Goal: Task Accomplishment & Management: Complete application form

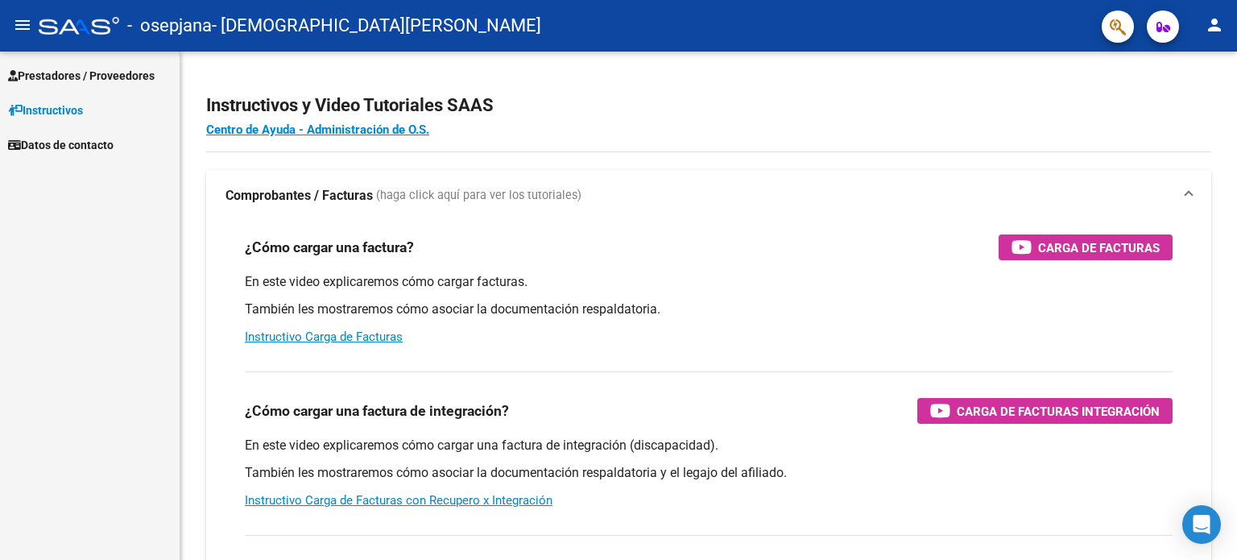
click at [130, 77] on span "Prestadores / Proveedores" at bounding box center [81, 76] width 147 height 18
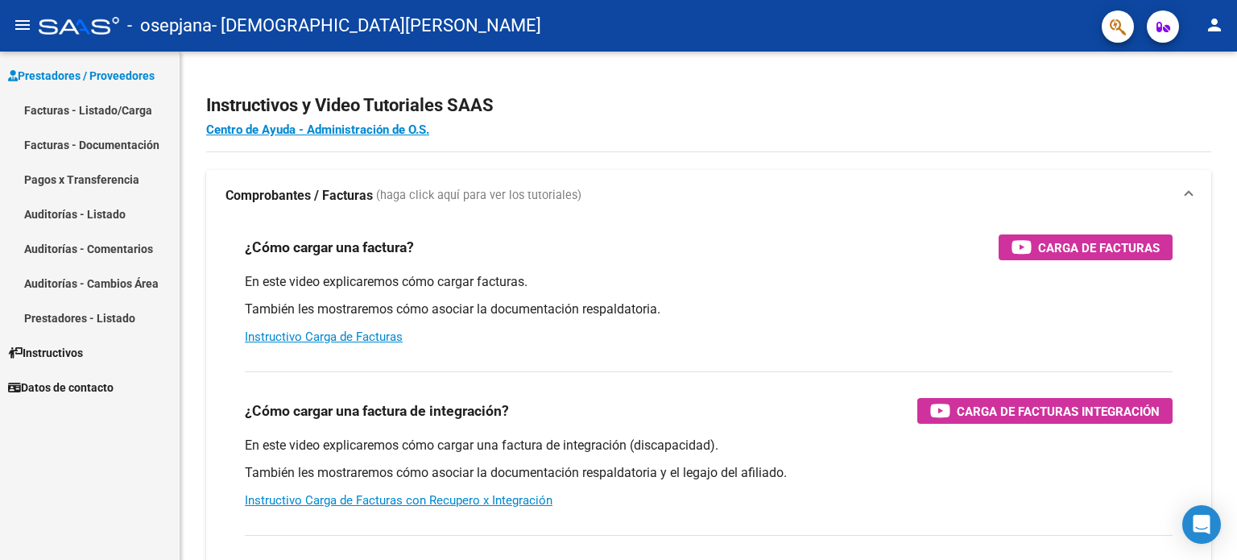
click at [129, 109] on link "Facturas - Listado/Carga" at bounding box center [90, 110] width 180 height 35
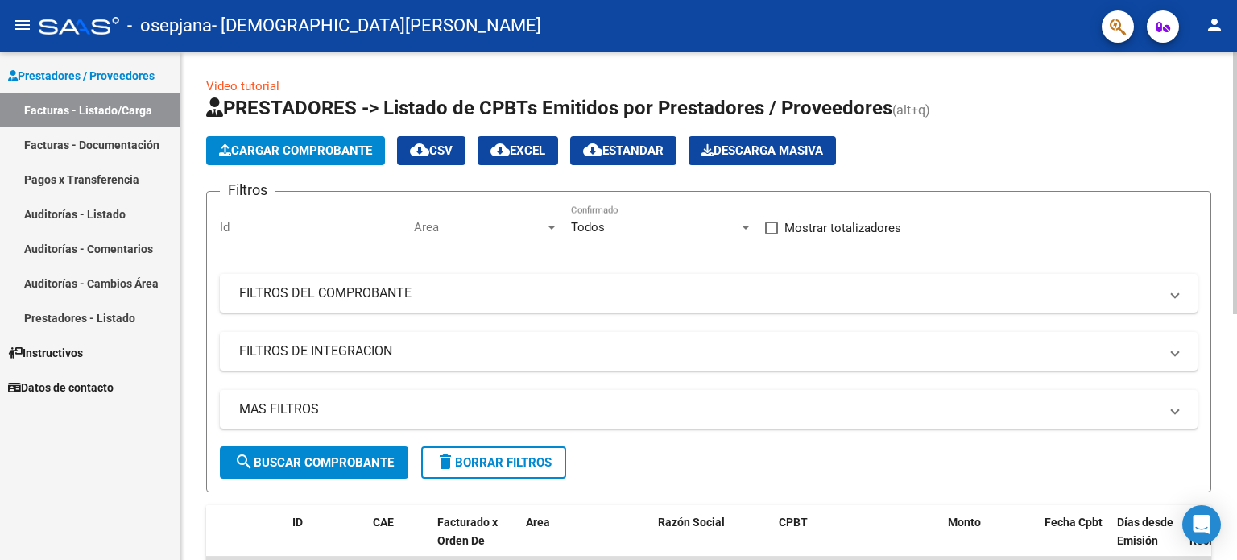
click at [306, 141] on button "Cargar Comprobante" at bounding box center [295, 150] width 179 height 29
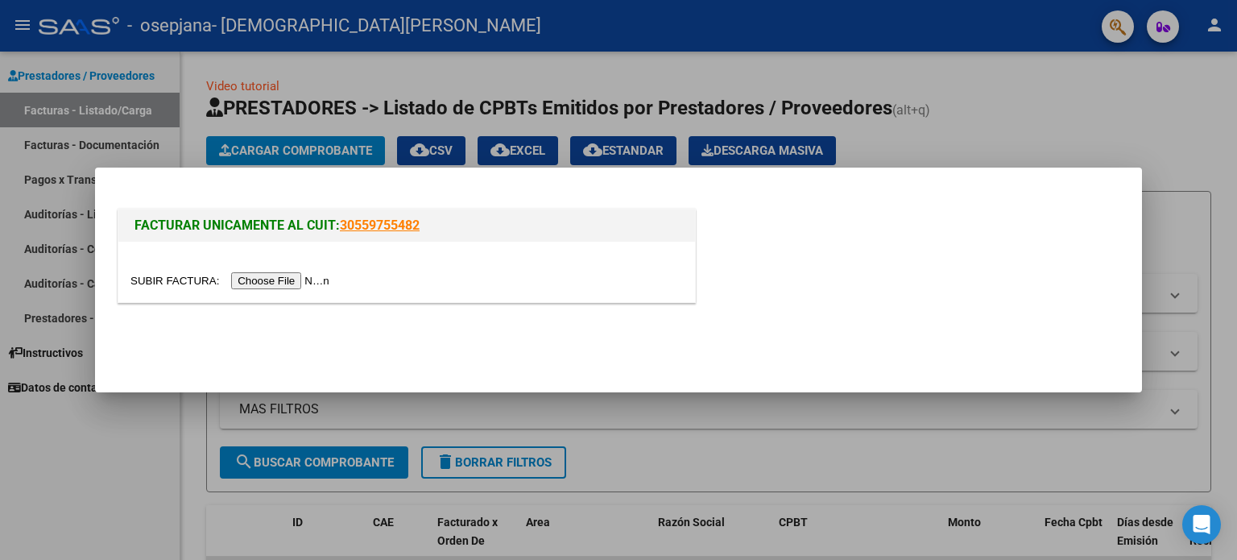
click at [307, 277] on input "file" at bounding box center [232, 280] width 204 height 17
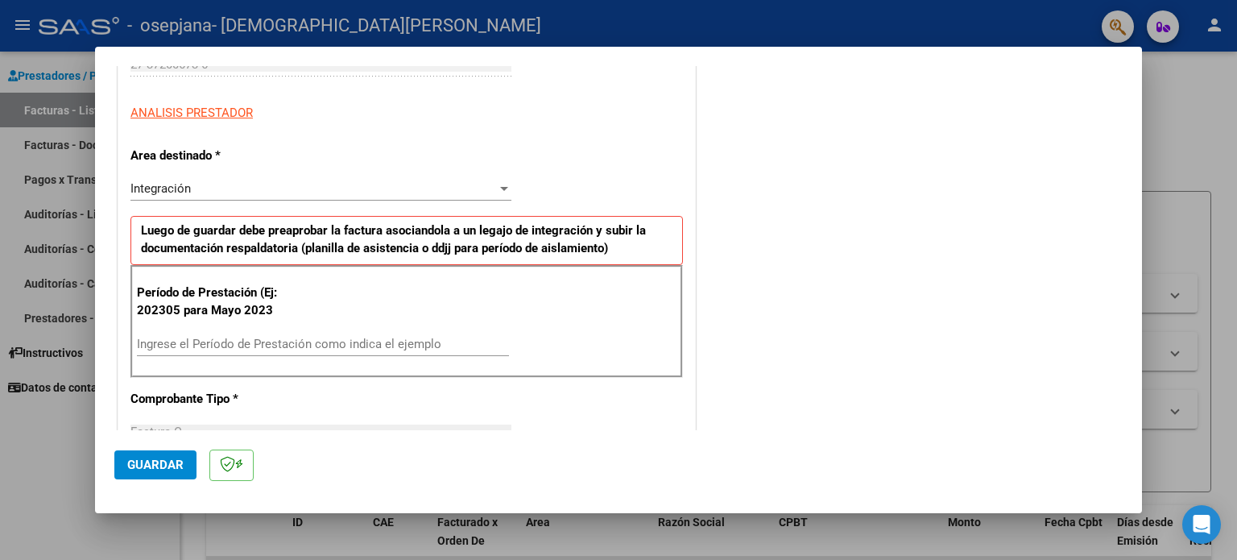
scroll to position [280, 0]
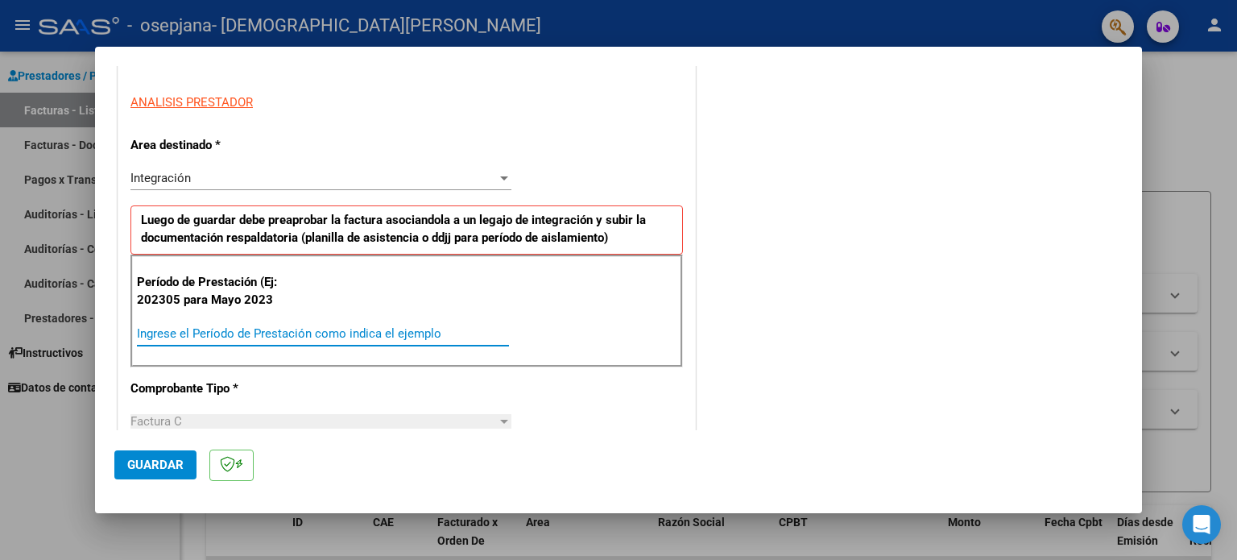
click at [293, 334] on input "Ingrese el Período de Prestación como indica el ejemplo" at bounding box center [323, 333] width 372 height 14
type input "202507"
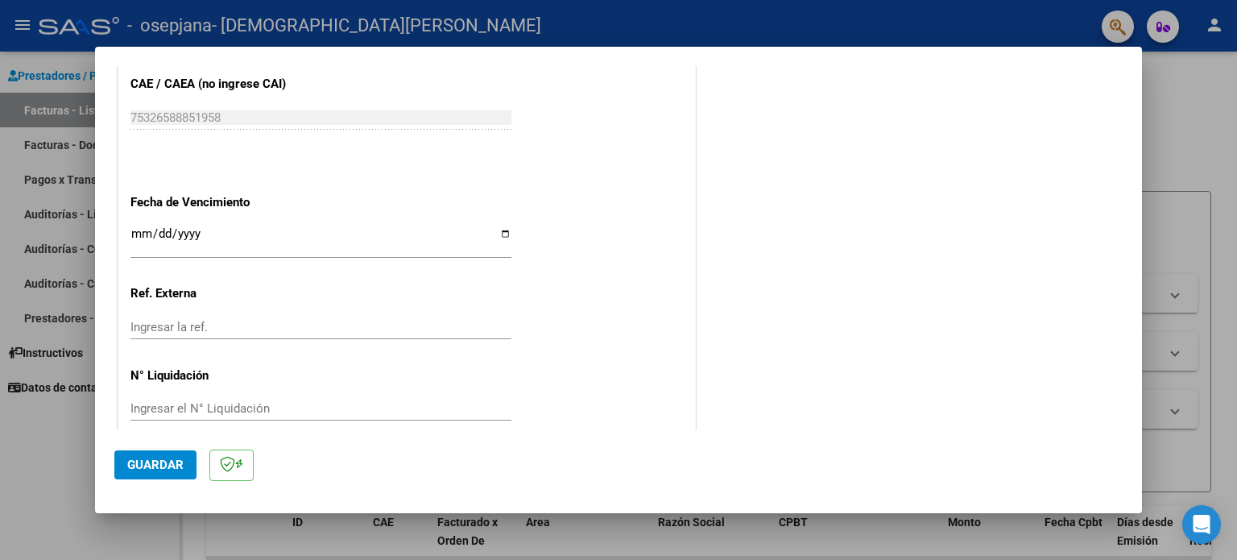
scroll to position [1004, 0]
click at [490, 233] on input "Ingresar la fecha" at bounding box center [320, 239] width 381 height 26
click at [504, 235] on input "Ingresar la fecha" at bounding box center [320, 239] width 381 height 26
type input "[DATE]"
click at [160, 463] on span "Guardar" at bounding box center [155, 464] width 56 height 14
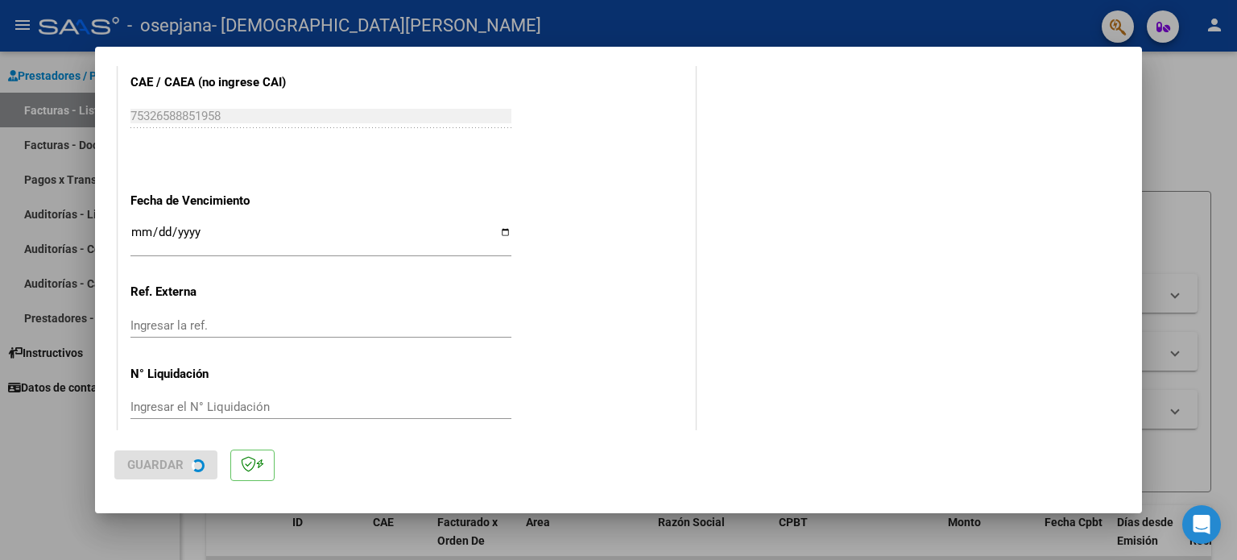
scroll to position [0, 0]
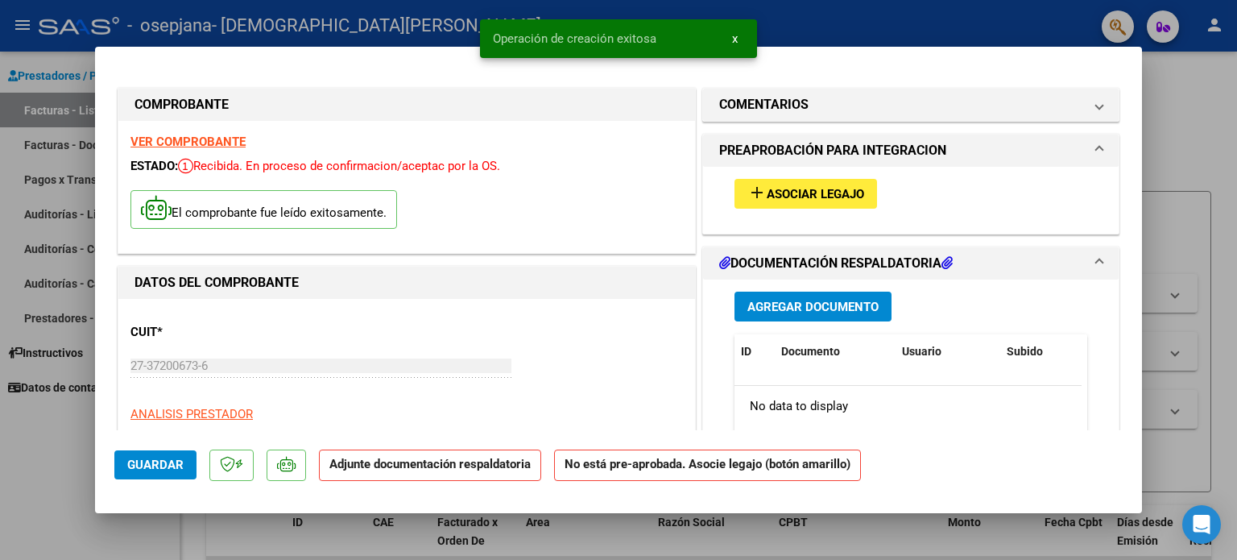
click at [831, 192] on span "Asociar Legajo" at bounding box center [815, 194] width 97 height 14
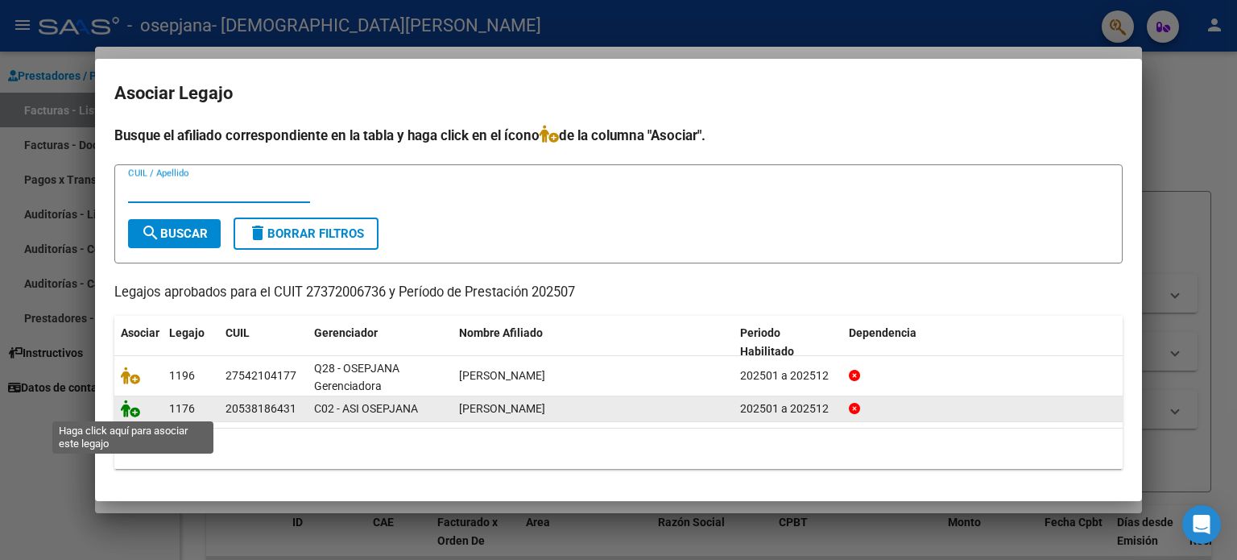
click at [126, 406] on icon at bounding box center [130, 408] width 19 height 18
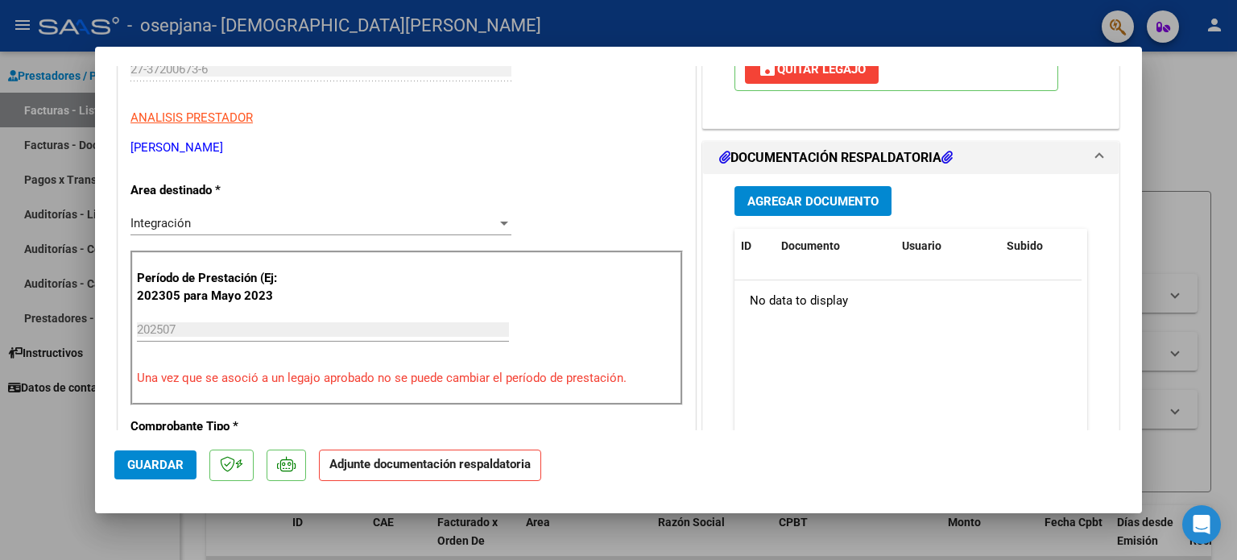
scroll to position [296, 0]
click at [830, 205] on span "Agregar Documento" at bounding box center [812, 201] width 131 height 14
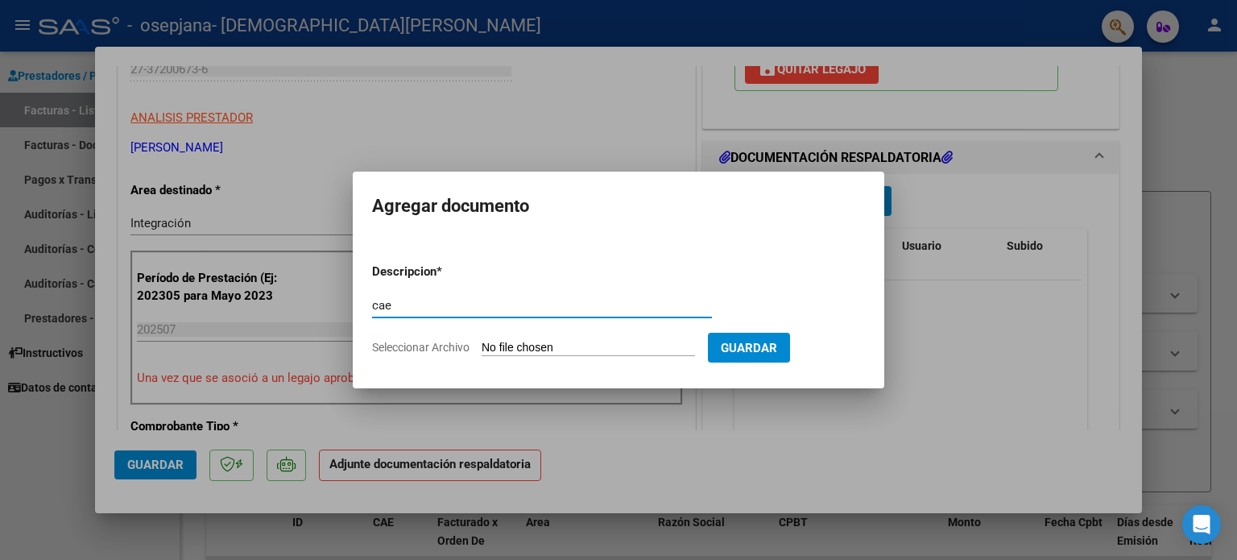
type input "cae"
click at [564, 342] on input "Seleccionar Archivo" at bounding box center [588, 348] width 213 height 15
type input "C:\fakepath\CAE [DATE] Benja.pdf"
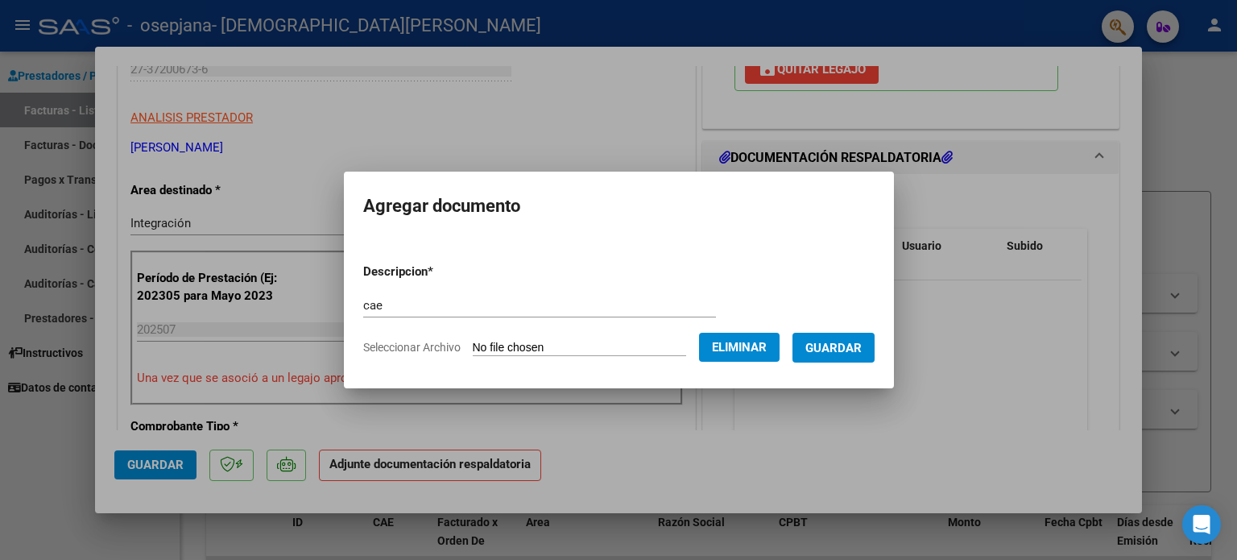
click at [834, 352] on span "Guardar" at bounding box center [833, 348] width 56 height 14
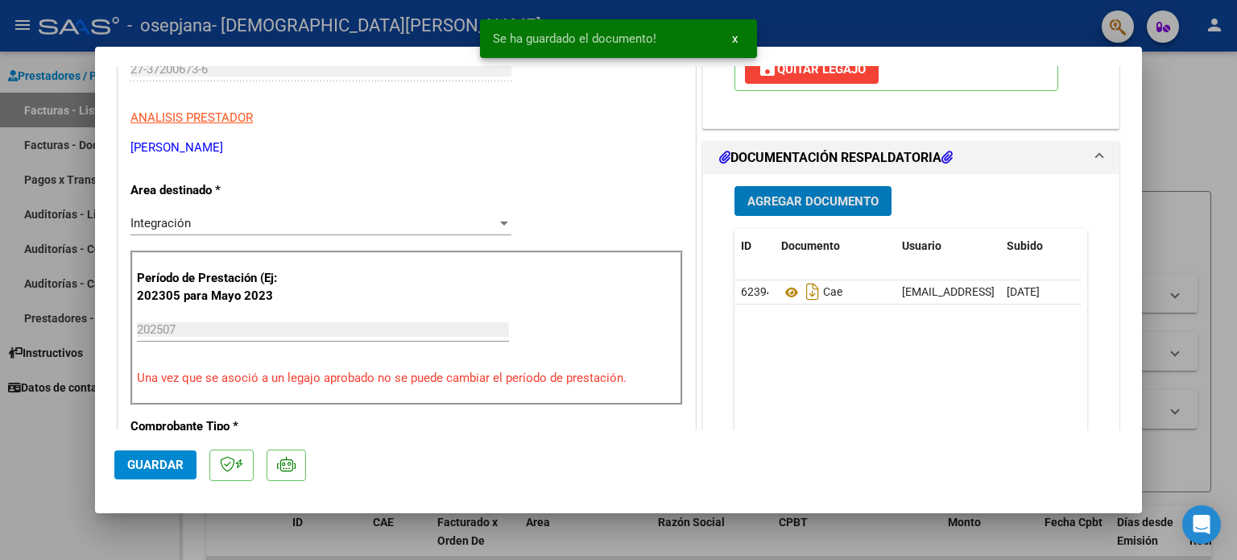
click at [779, 201] on span "Agregar Documento" at bounding box center [812, 201] width 131 height 14
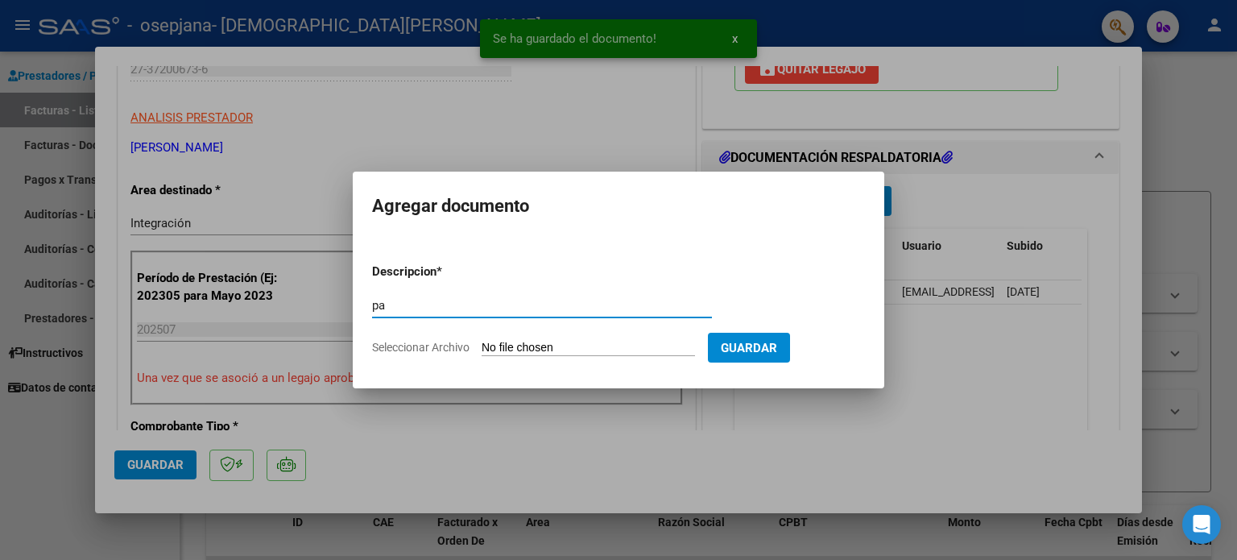
type input "pa"
click at [606, 344] on input "Seleccionar Archivo" at bounding box center [588, 348] width 213 height 15
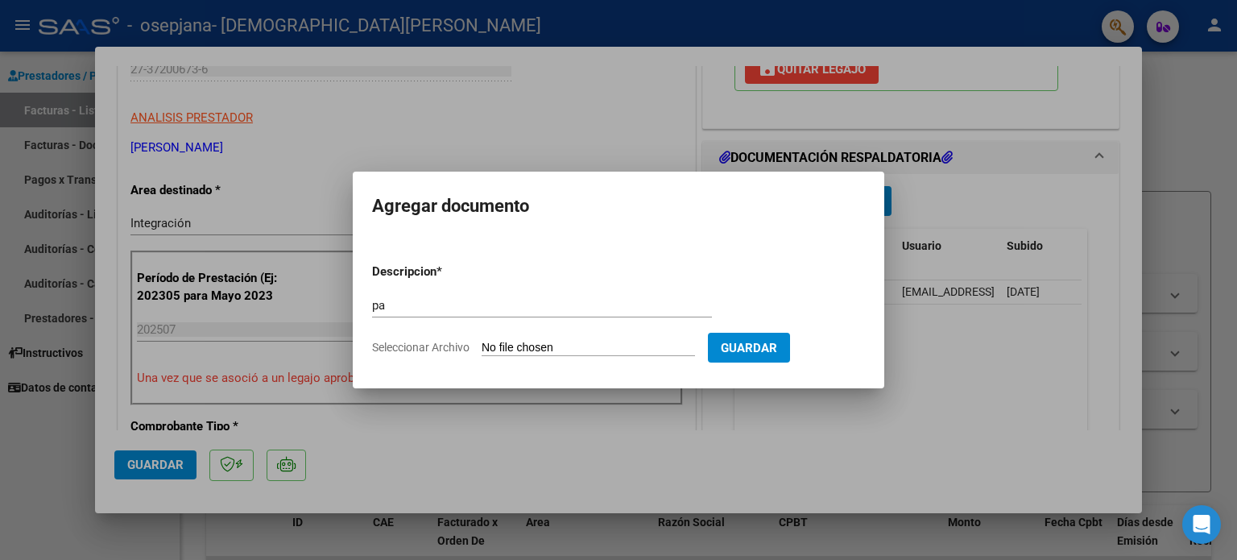
type input "C:\fakepath\planilla [DATE].pdf"
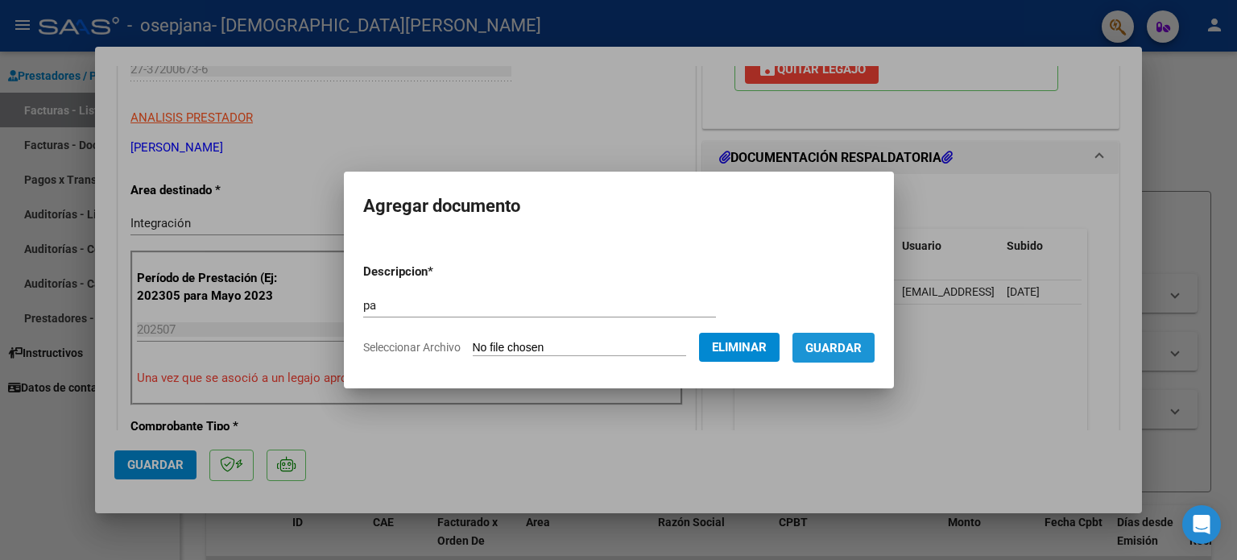
click at [859, 356] on button "Guardar" at bounding box center [834, 348] width 82 height 30
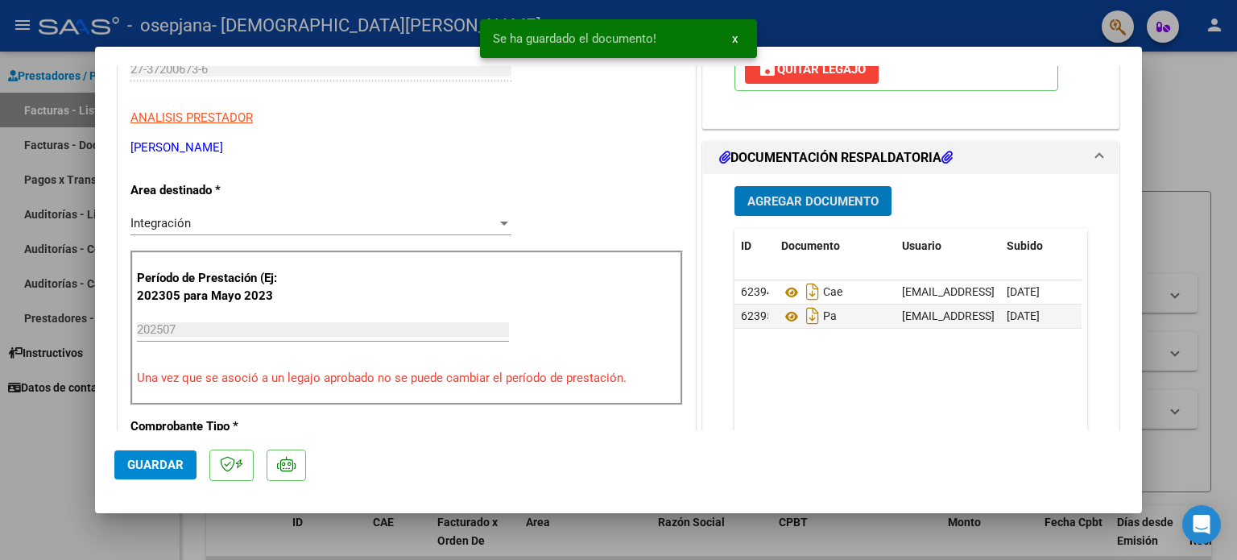
click at [177, 461] on span "Guardar" at bounding box center [155, 464] width 56 height 14
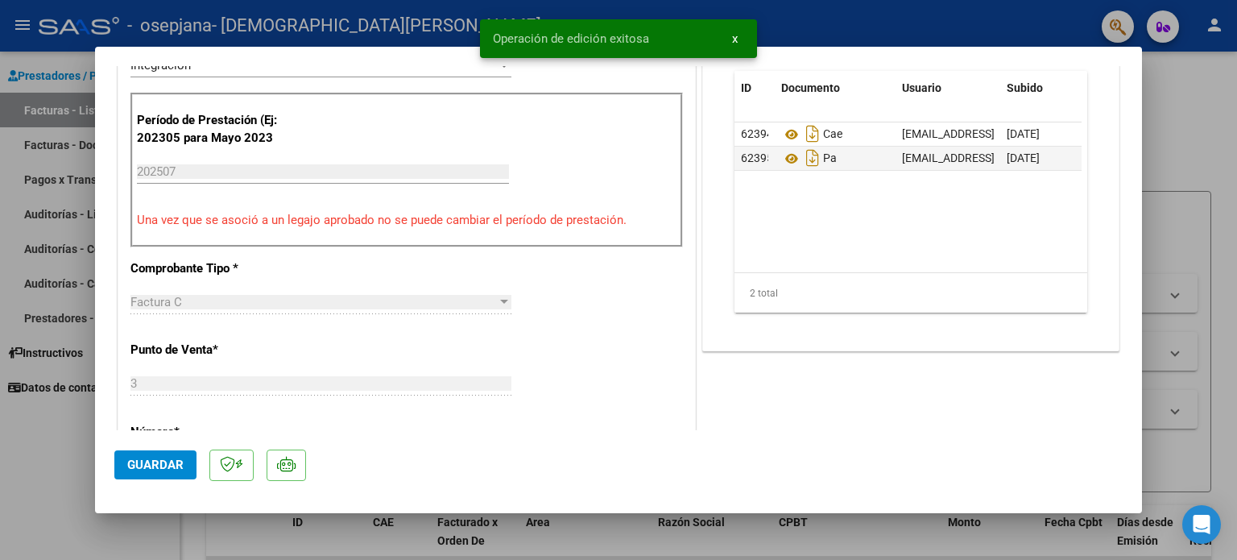
click at [1204, 150] on div at bounding box center [618, 280] width 1237 height 560
type input "$ 0,00"
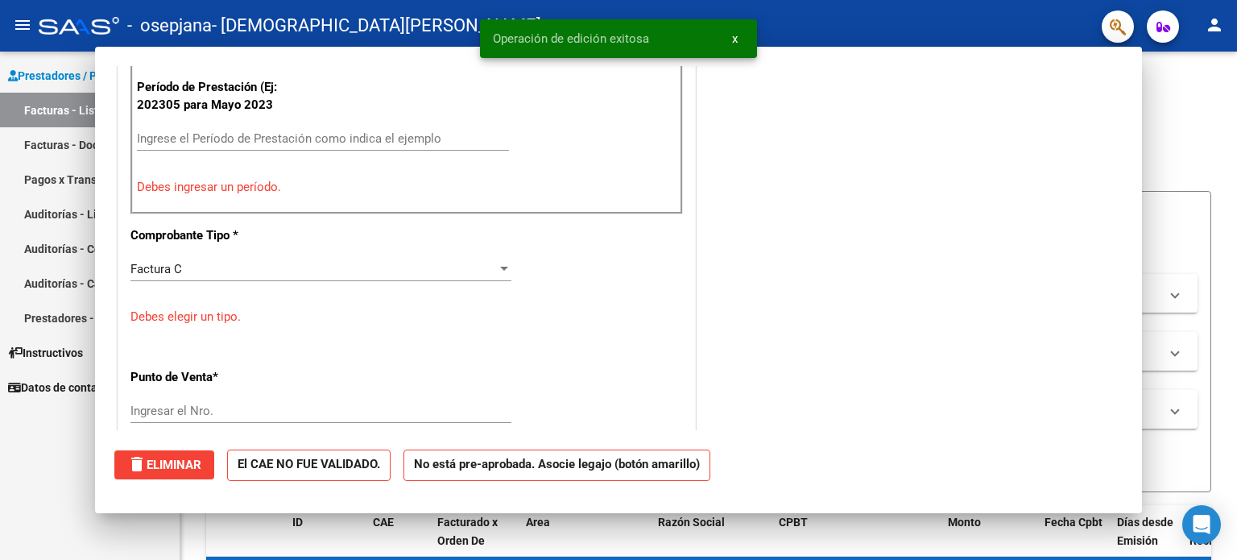
scroll to position [422, 0]
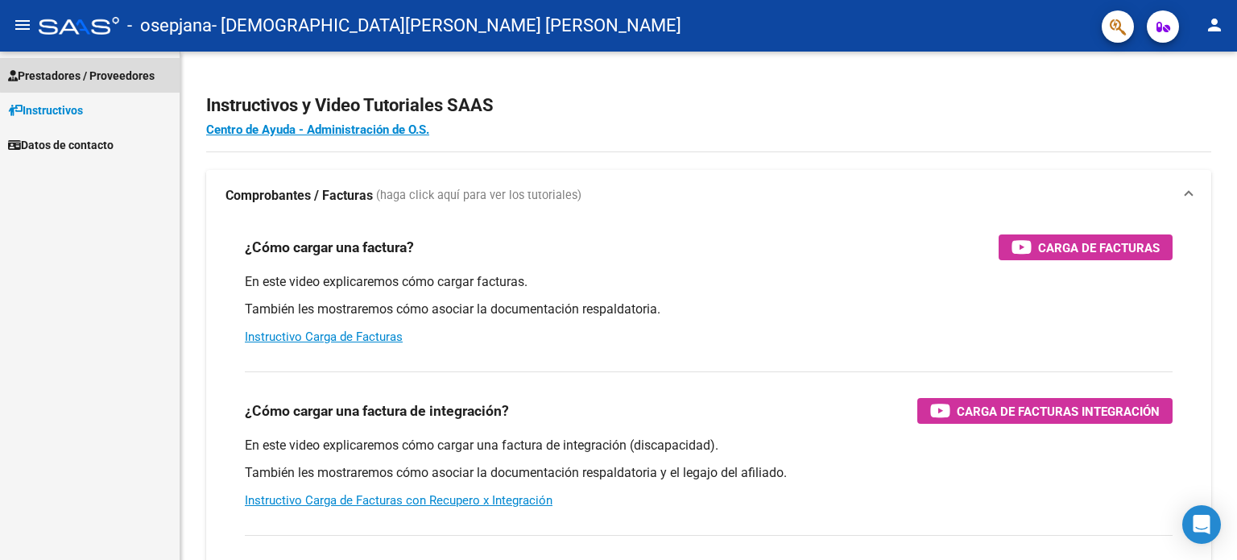
click at [109, 73] on span "Prestadores / Proveedores" at bounding box center [81, 76] width 147 height 18
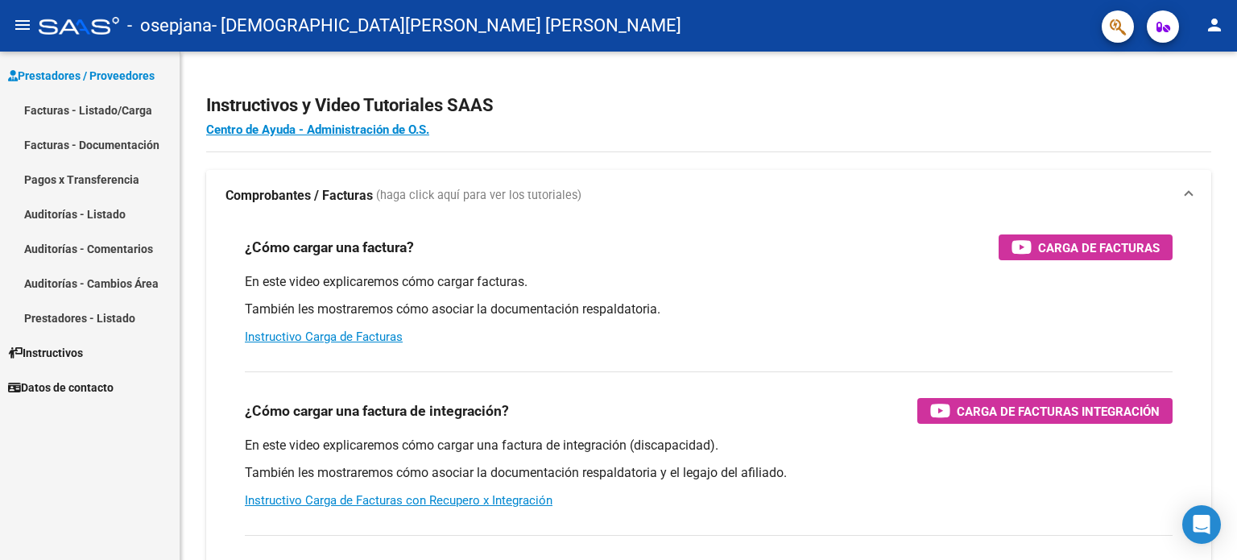
click at [117, 113] on link "Facturas - Listado/Carga" at bounding box center [90, 110] width 180 height 35
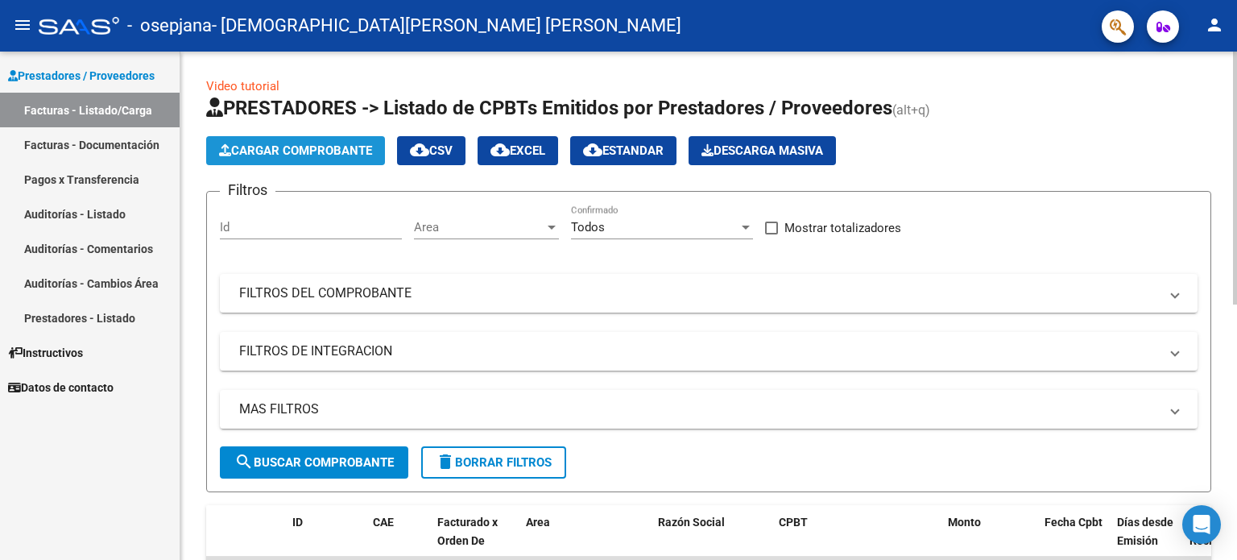
click at [316, 151] on span "Cargar Comprobante" at bounding box center [295, 150] width 153 height 14
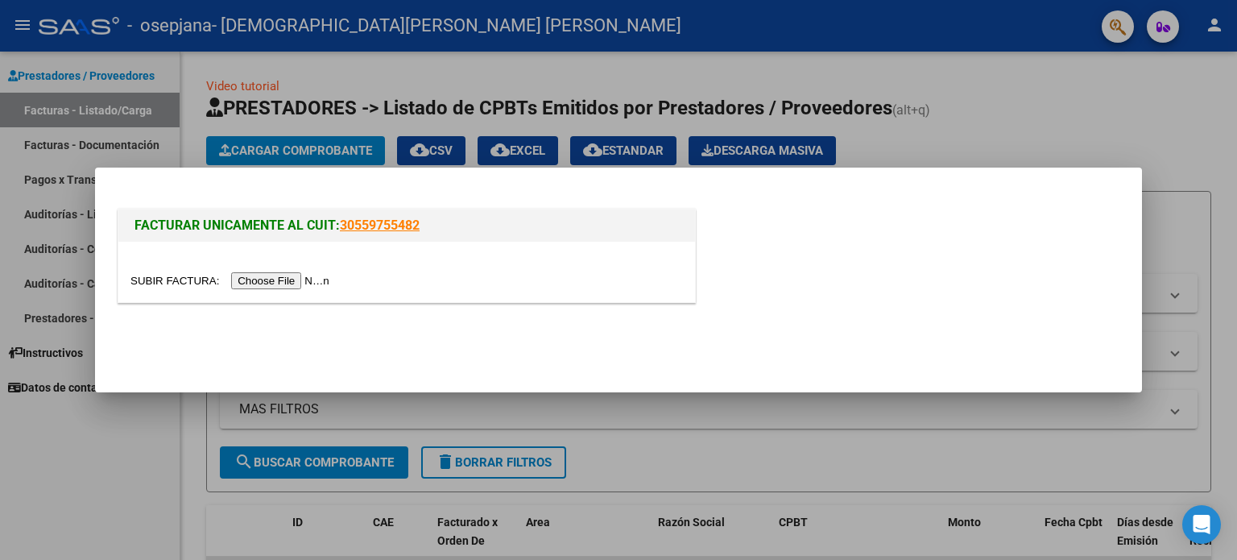
click at [286, 286] on input "file" at bounding box center [232, 280] width 204 height 17
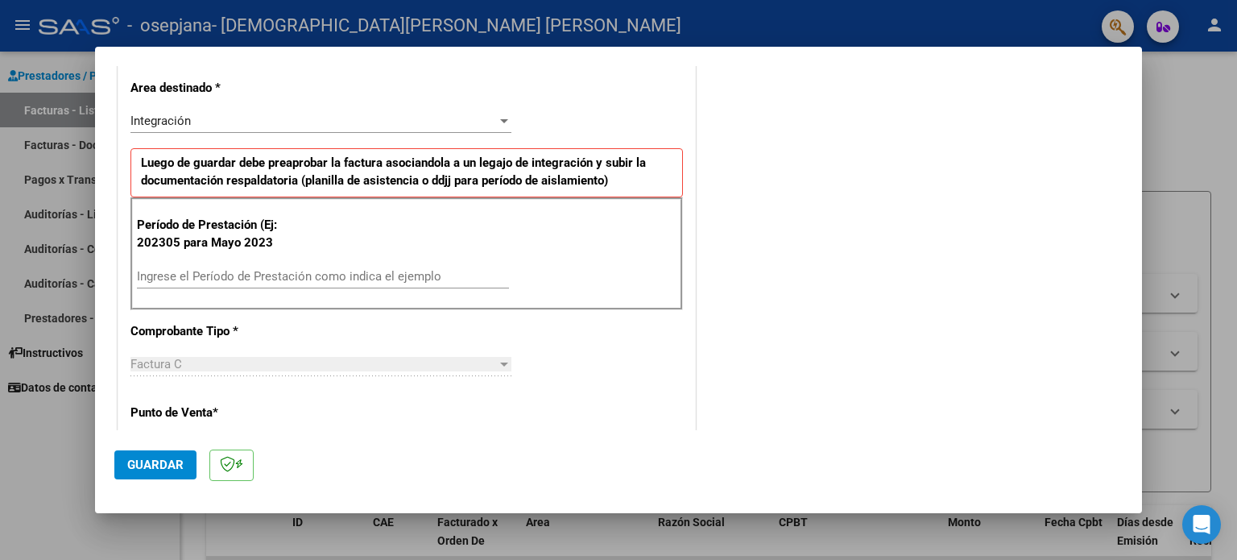
scroll to position [338, 0]
click at [273, 283] on div "Ingrese el Período de Prestación como indica el ejemplo" at bounding box center [323, 275] width 372 height 24
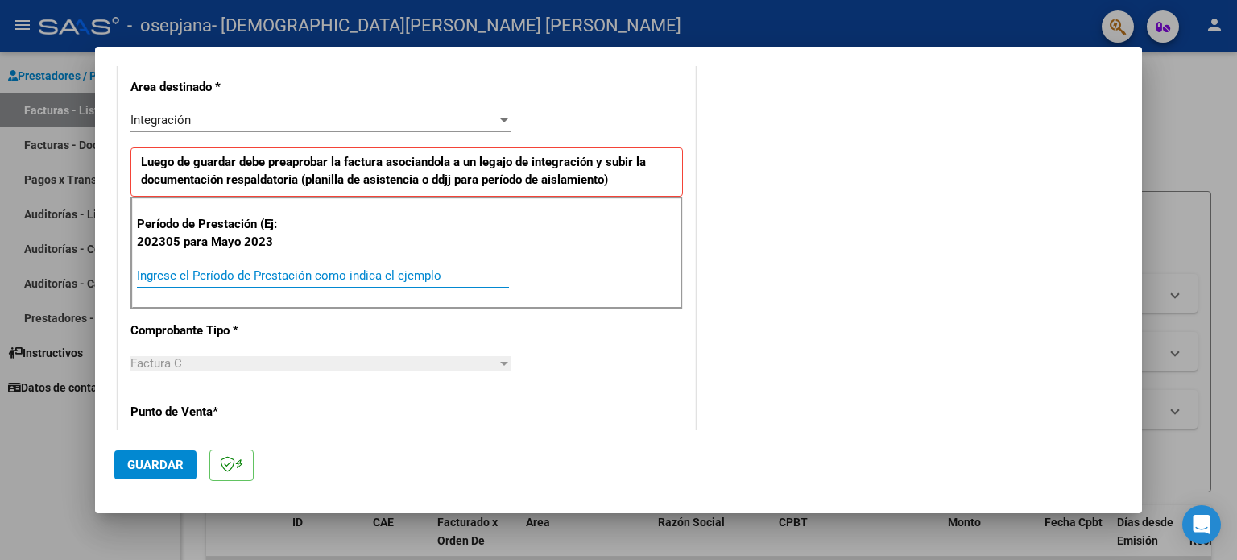
click at [293, 276] on input "Ingrese el Período de Prestación como indica el ejemplo" at bounding box center [323, 275] width 372 height 14
type input "202507"
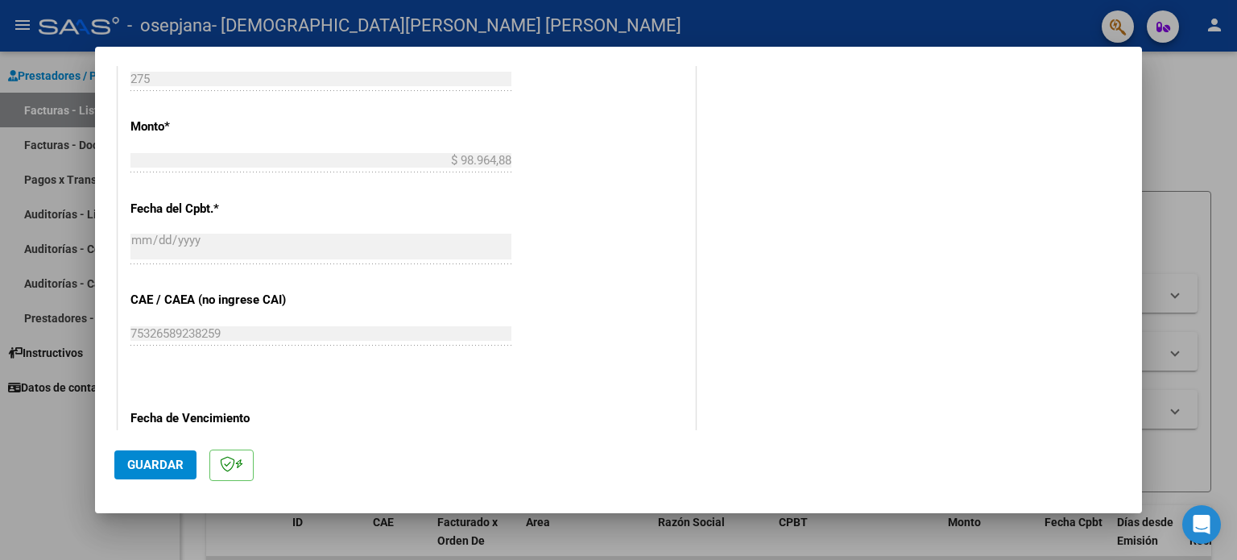
scroll to position [1021, 0]
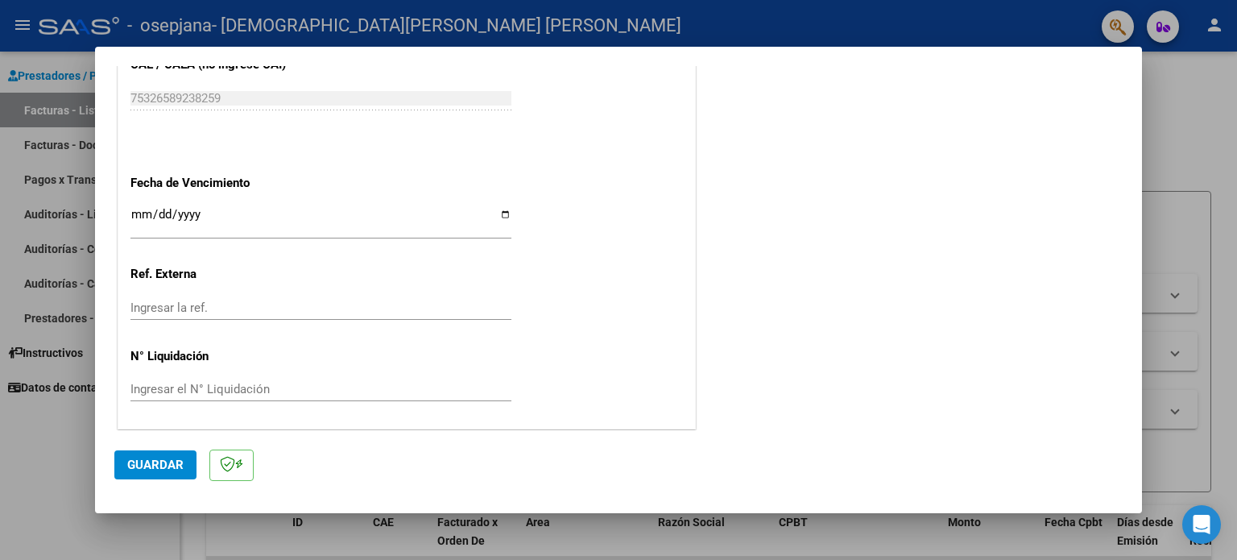
click at [499, 213] on input "Ingresar la fecha" at bounding box center [320, 221] width 381 height 26
type input "[DATE]"
click at [173, 461] on span "Guardar" at bounding box center [155, 464] width 56 height 14
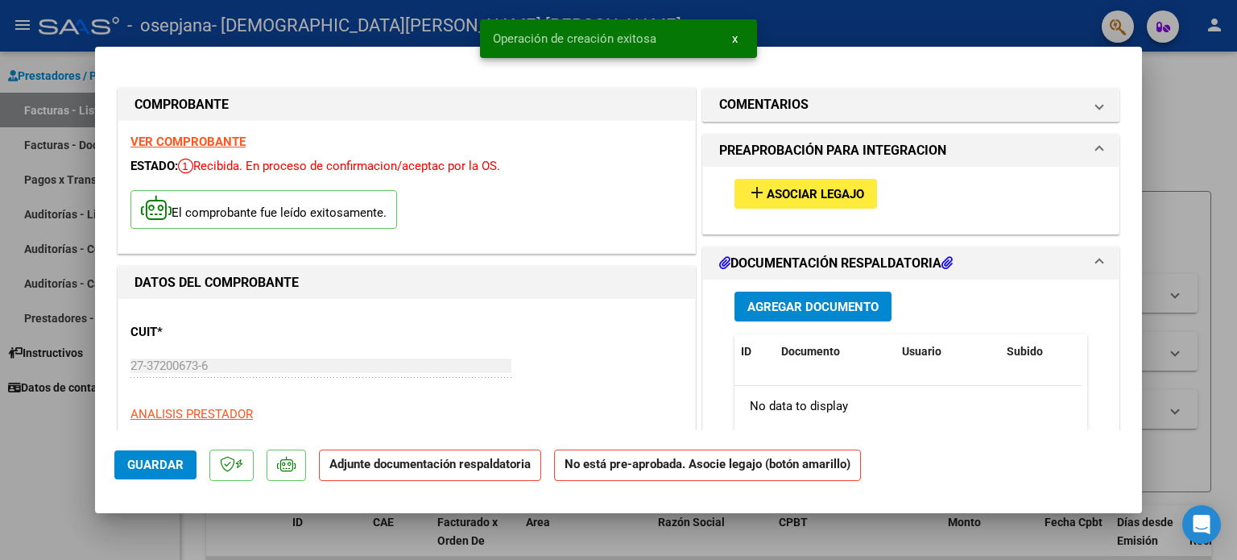
click at [799, 195] on span "Asociar Legajo" at bounding box center [815, 194] width 97 height 14
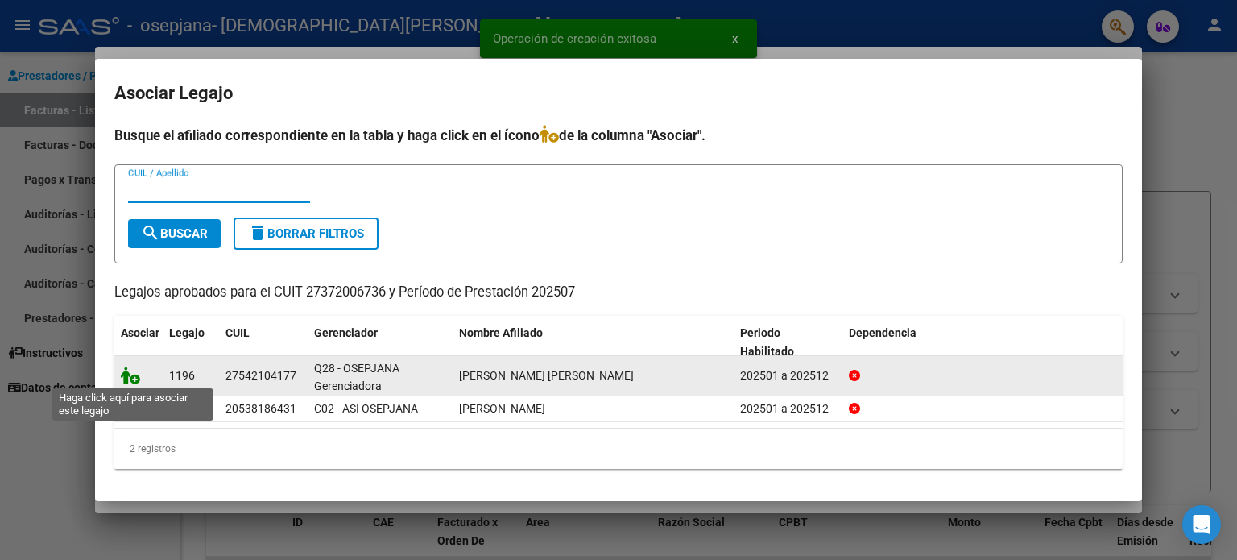
click at [129, 376] on icon at bounding box center [130, 375] width 19 height 18
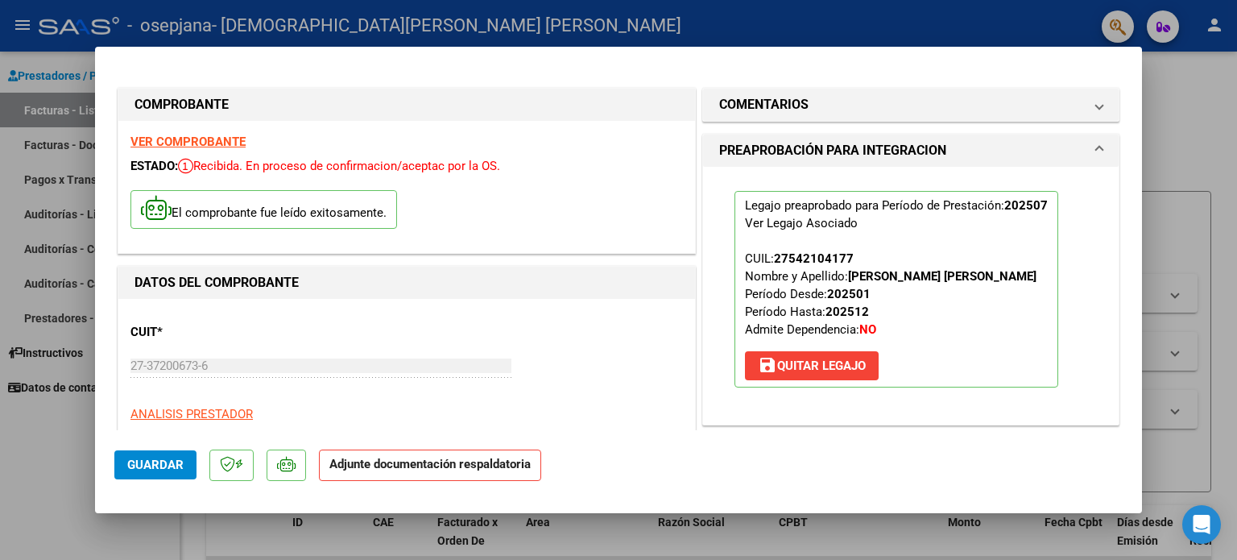
scroll to position [287, 0]
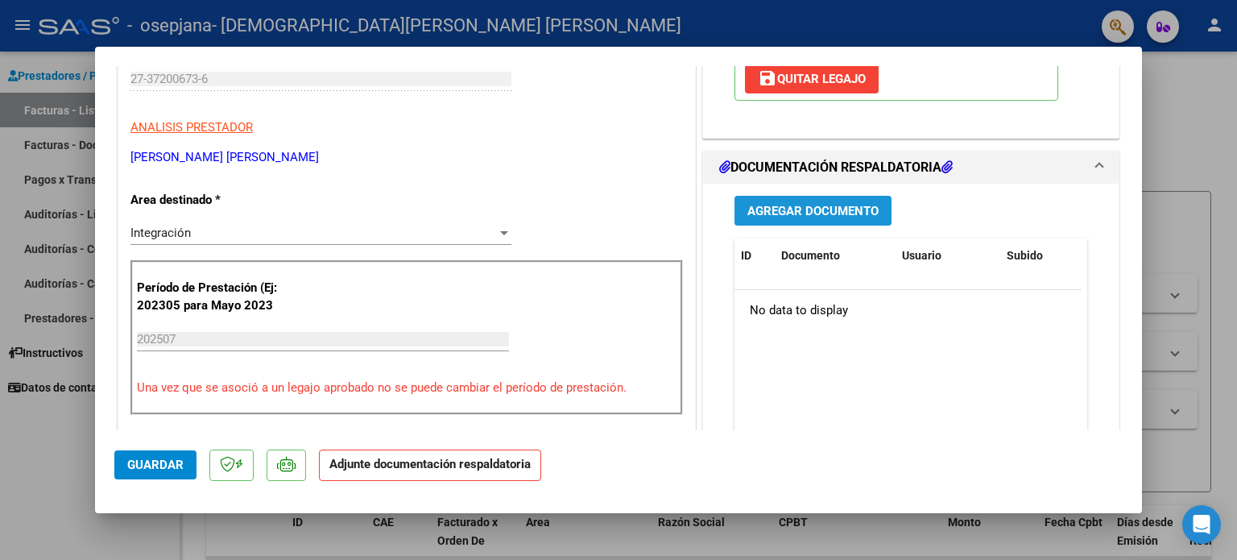
click at [819, 208] on span "Agregar Documento" at bounding box center [812, 211] width 131 height 14
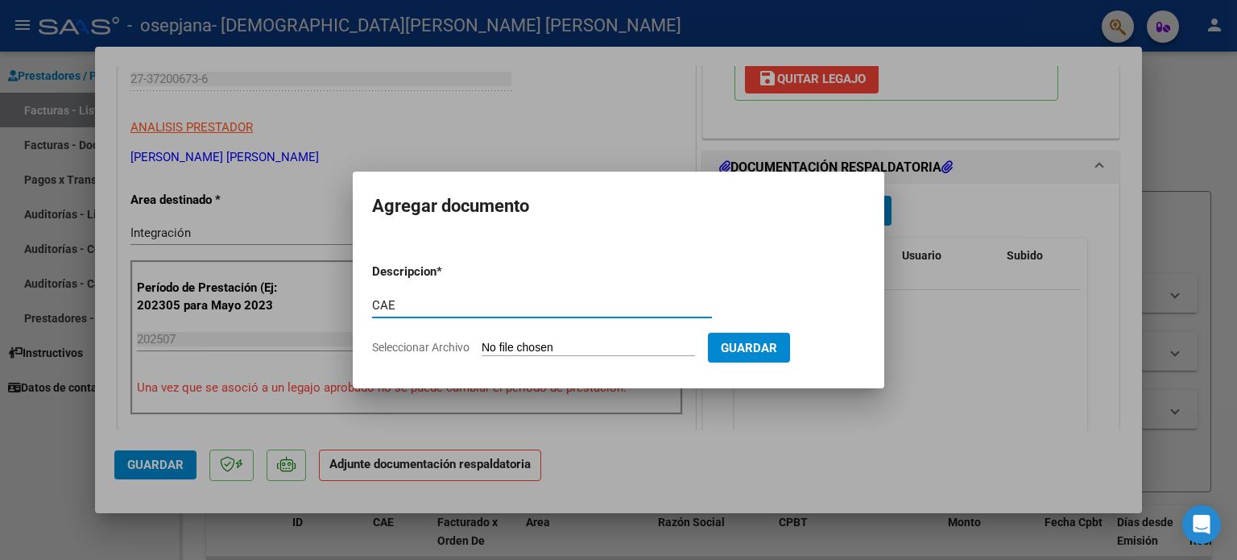
type input "CAE"
click at [544, 346] on input "Seleccionar Archivo" at bounding box center [588, 348] width 213 height 15
type input "C:\fakepath\CAE julio 2025.pdf"
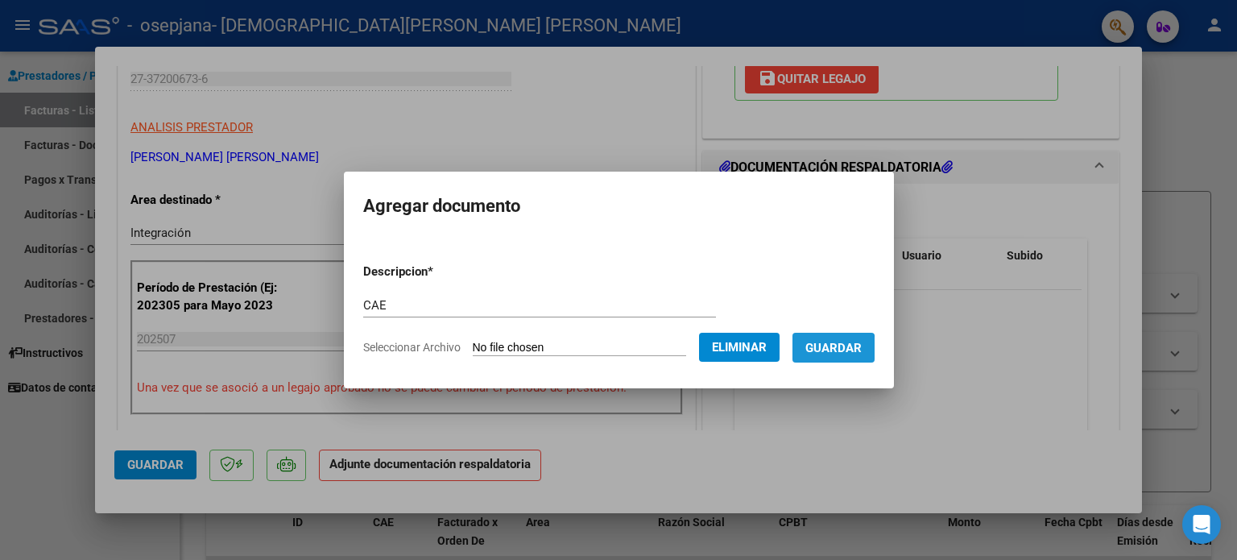
click at [843, 350] on span "Guardar" at bounding box center [833, 348] width 56 height 14
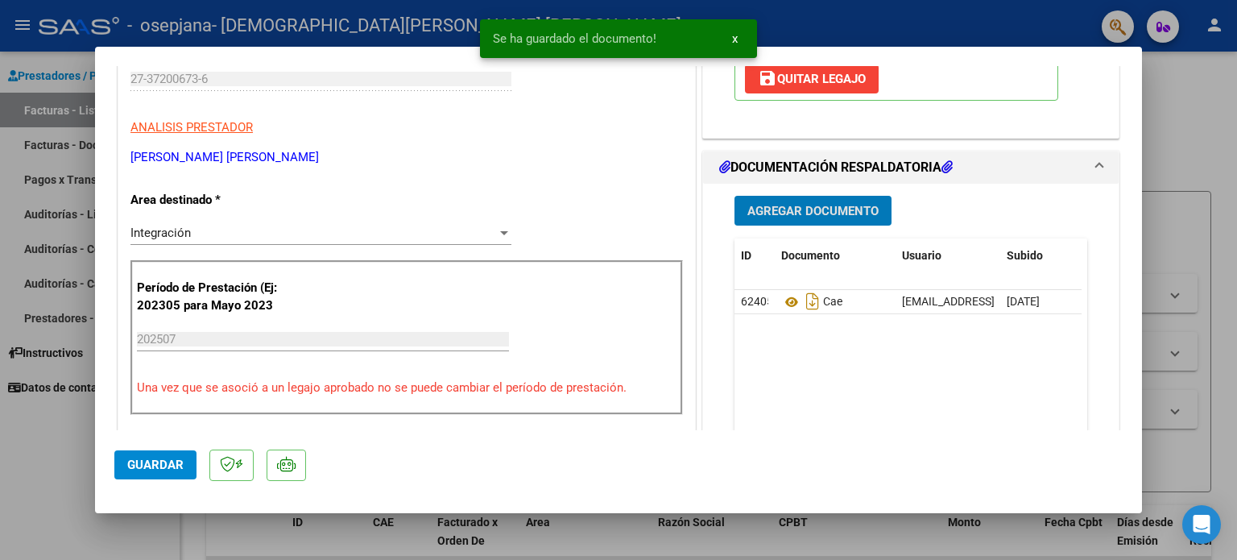
click at [793, 218] on button "Agregar Documento" at bounding box center [813, 211] width 157 height 30
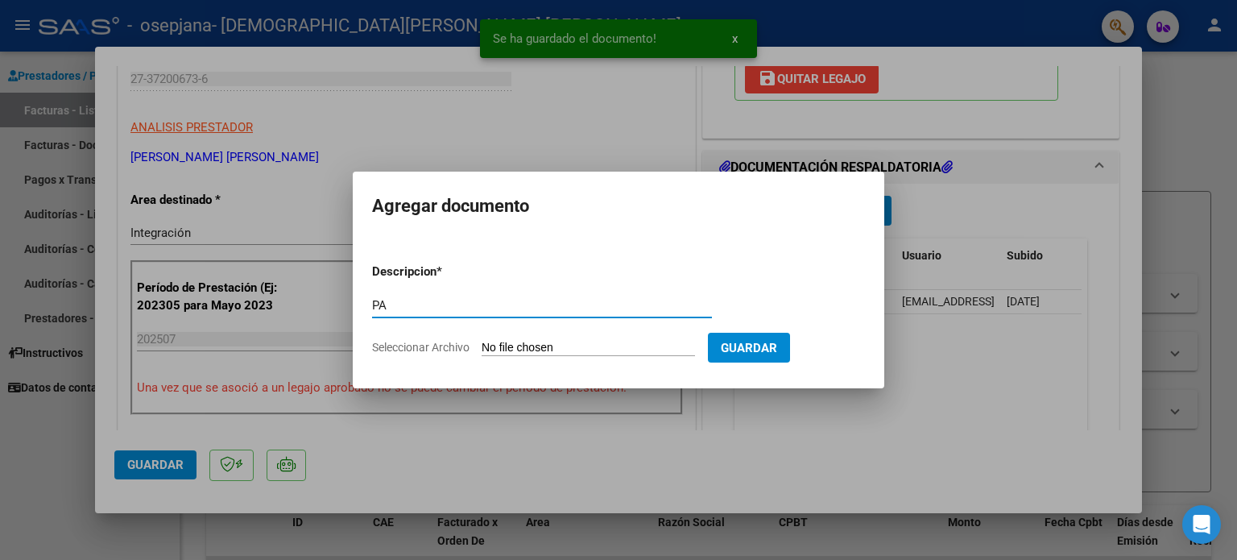
type input "PA"
click at [652, 344] on input "Seleccionar Archivo" at bounding box center [588, 348] width 213 height 15
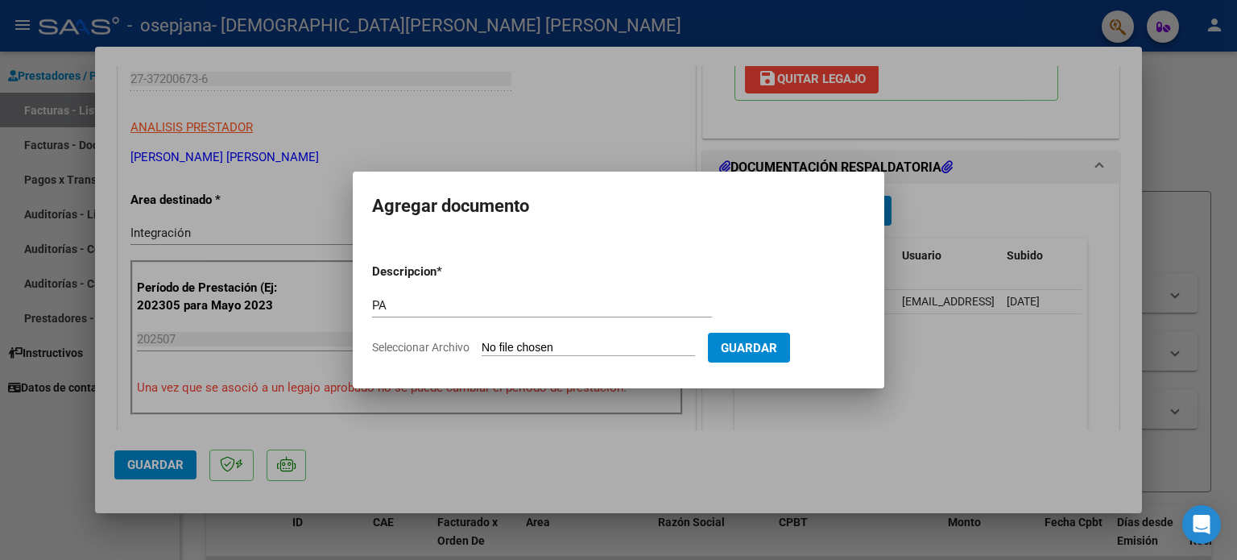
type input "C:\fakepath\planilla julio 2025 subir.pdf"
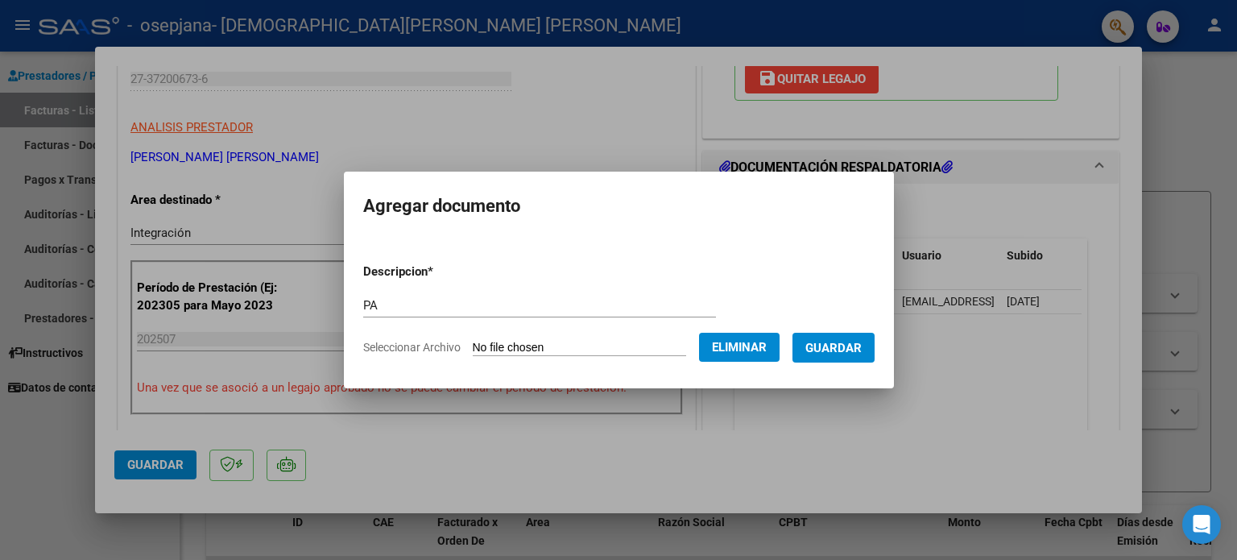
click at [848, 354] on span "Guardar" at bounding box center [833, 348] width 56 height 14
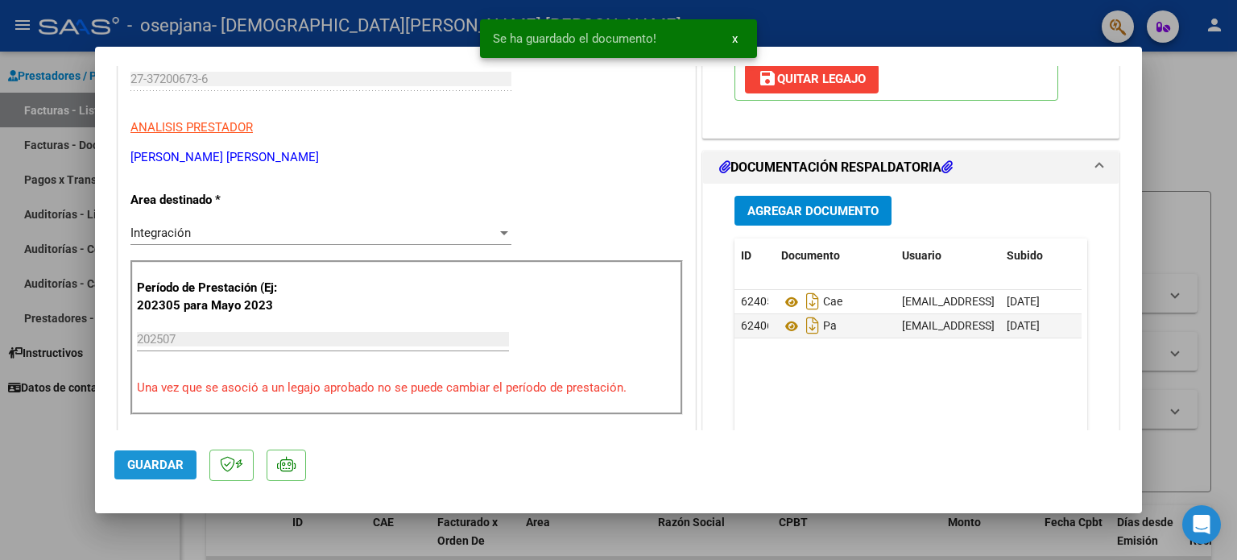
click at [167, 468] on span "Guardar" at bounding box center [155, 464] width 56 height 14
click at [1176, 118] on div at bounding box center [618, 280] width 1237 height 560
type input "$ 0,00"
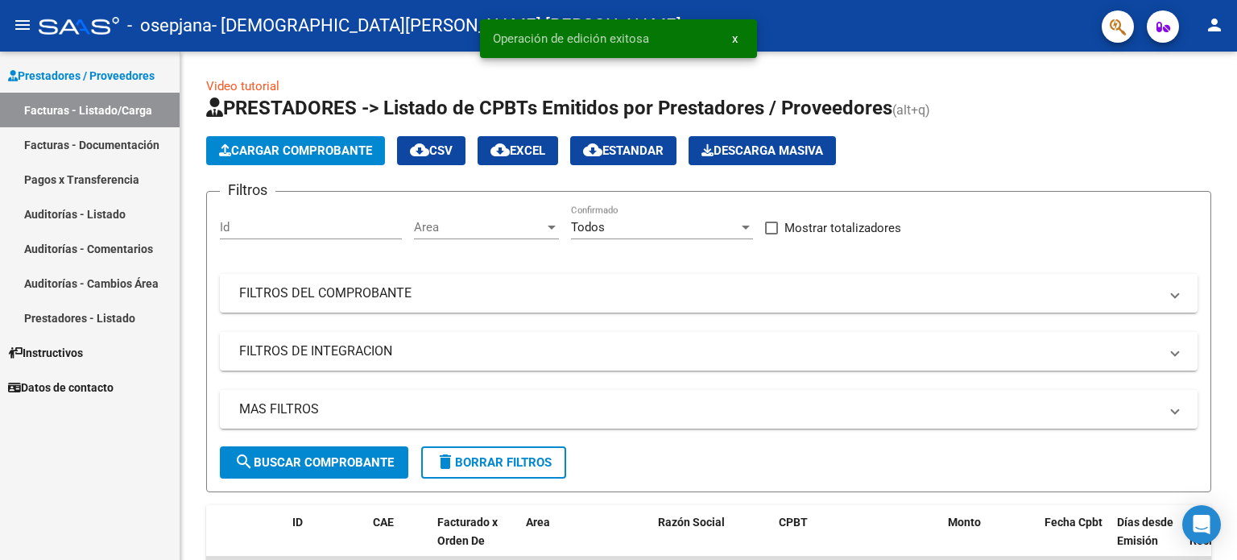
click at [1218, 28] on mat-icon "person" at bounding box center [1214, 24] width 19 height 19
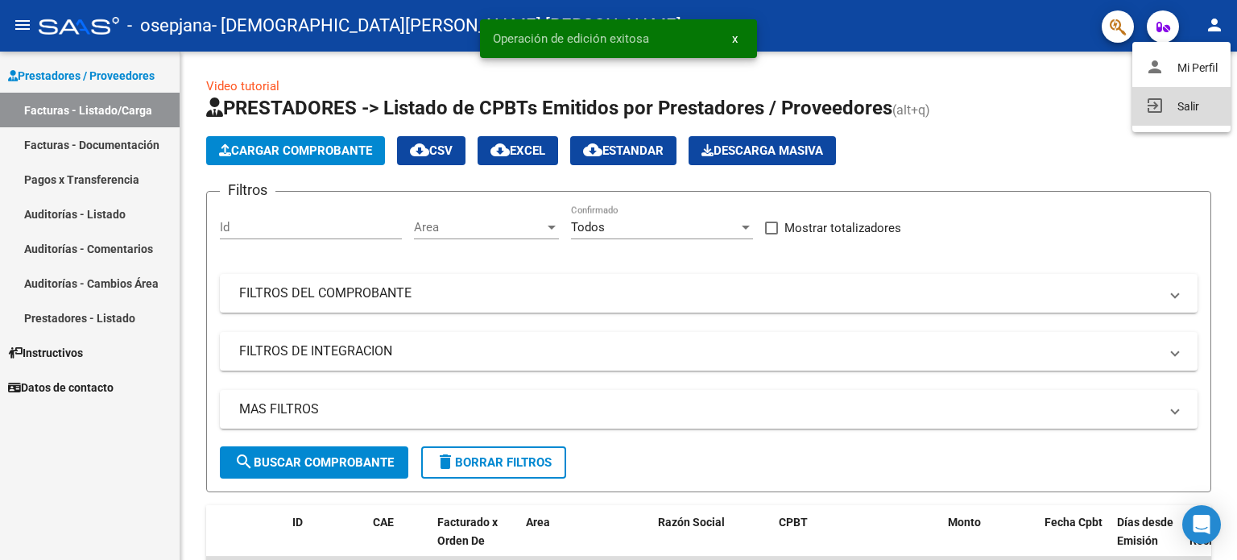
click at [1186, 100] on button "exit_to_app Salir" at bounding box center [1181, 106] width 98 height 39
